Goal: Subscribe to service/newsletter

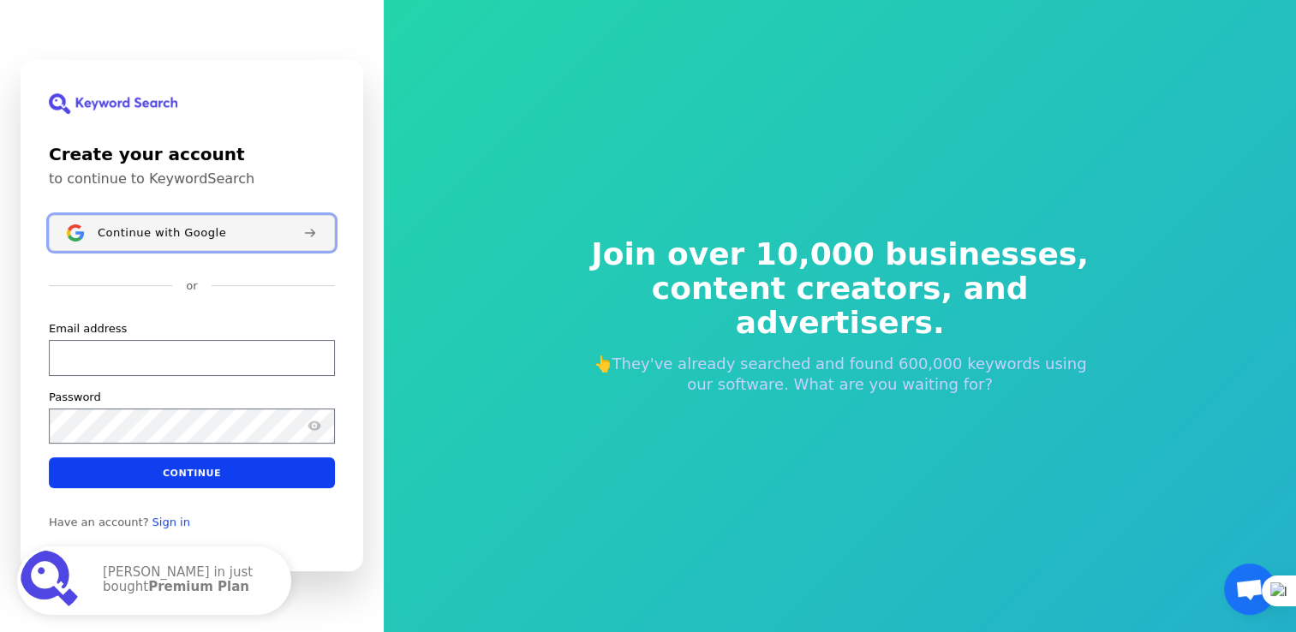
click at [223, 230] on div "Continue with Google" at bounding box center [194, 233] width 192 height 14
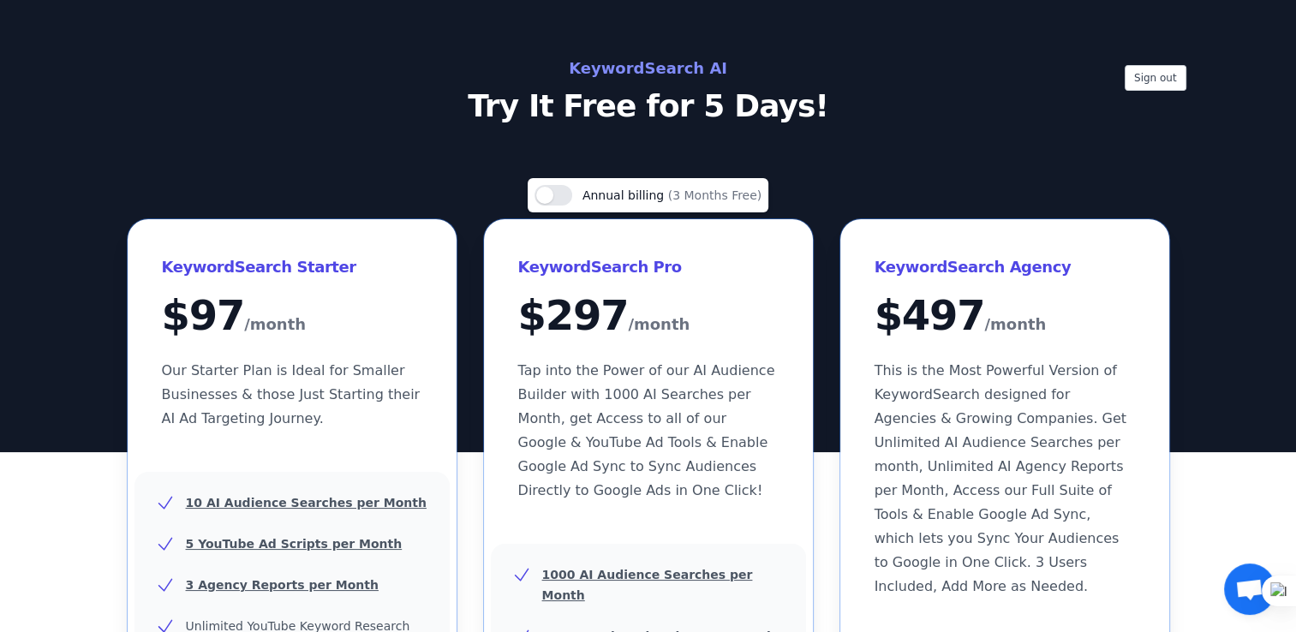
click at [778, 118] on p "Try It Free for 5 Days!" at bounding box center [648, 106] width 767 height 34
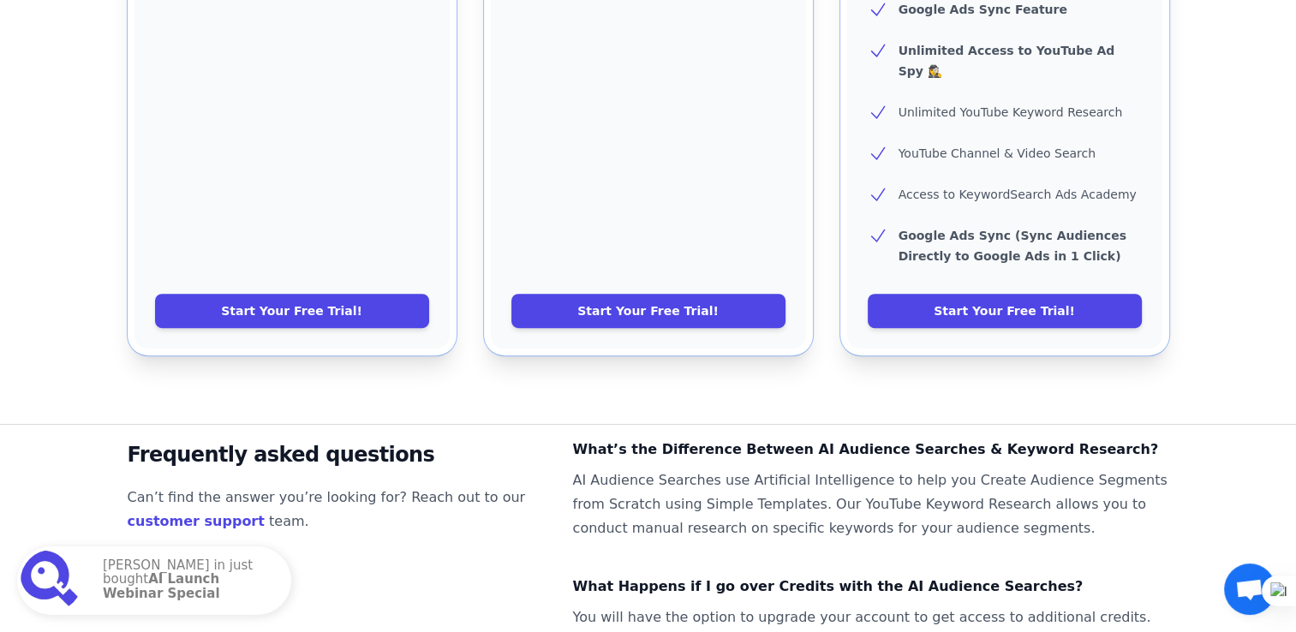
scroll to position [931, 0]
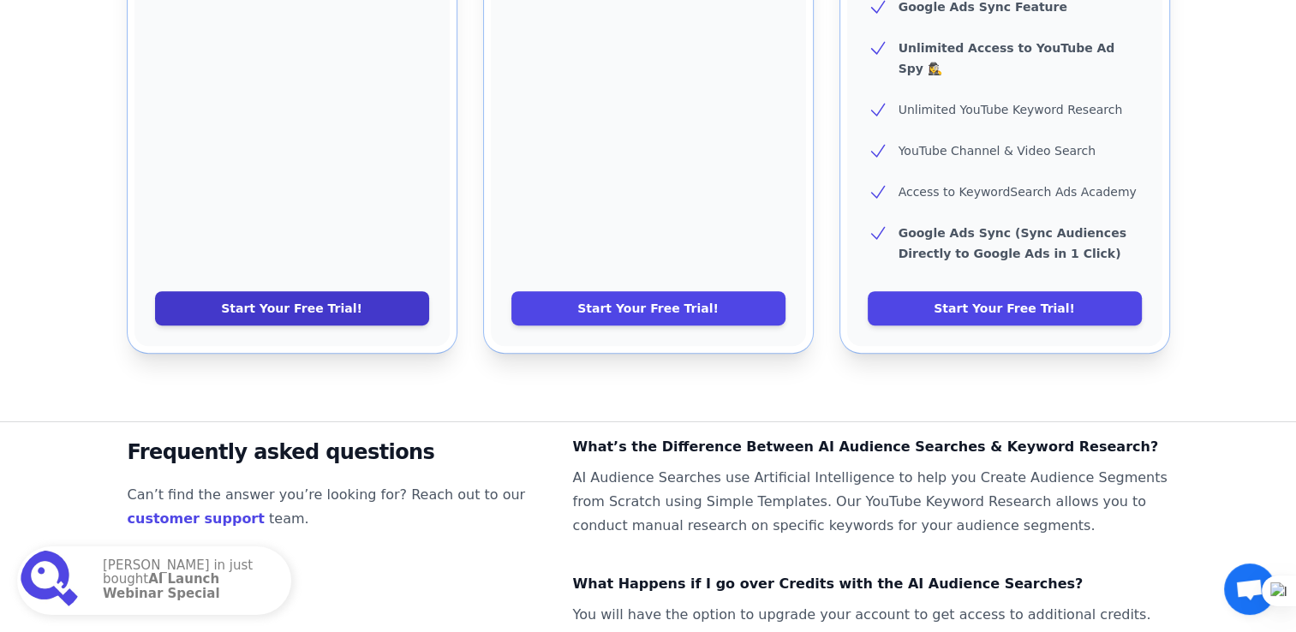
click at [301, 291] on link "Start Your Free Trial!" at bounding box center [292, 308] width 274 height 34
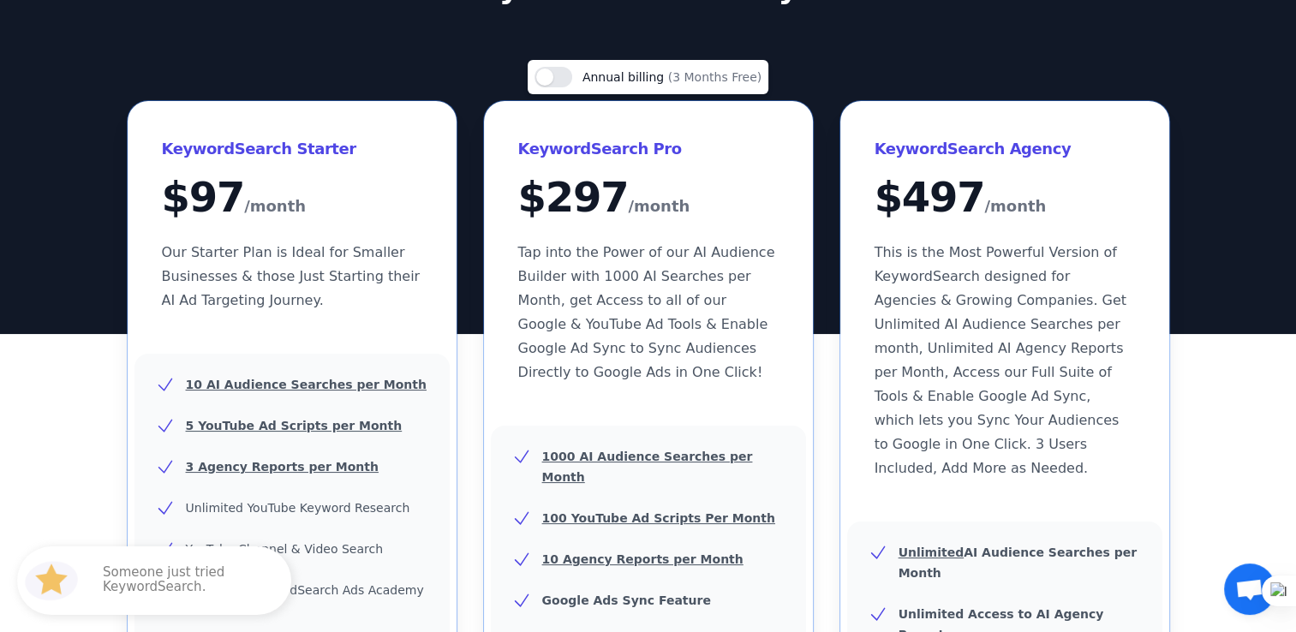
scroll to position [0, 0]
